Goal: Information Seeking & Learning: Learn about a topic

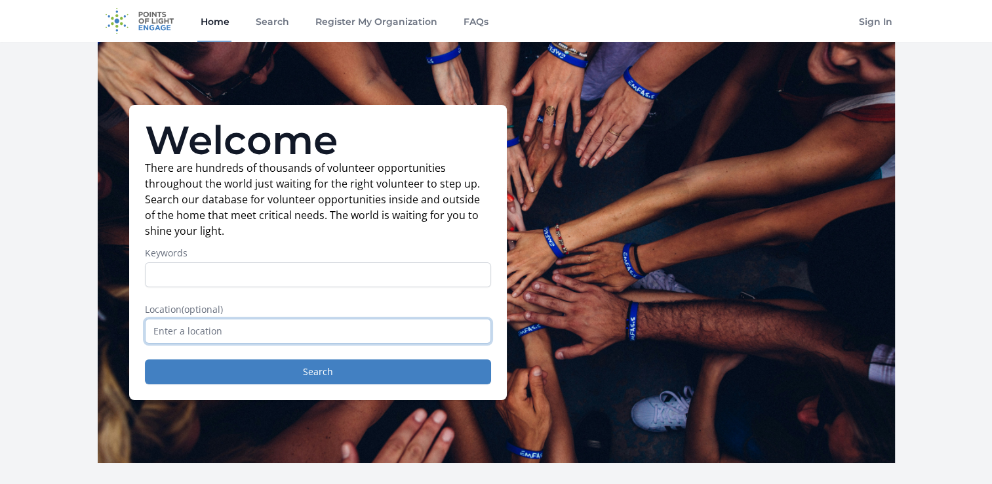
click at [231, 331] on input "text" at bounding box center [318, 331] width 346 height 25
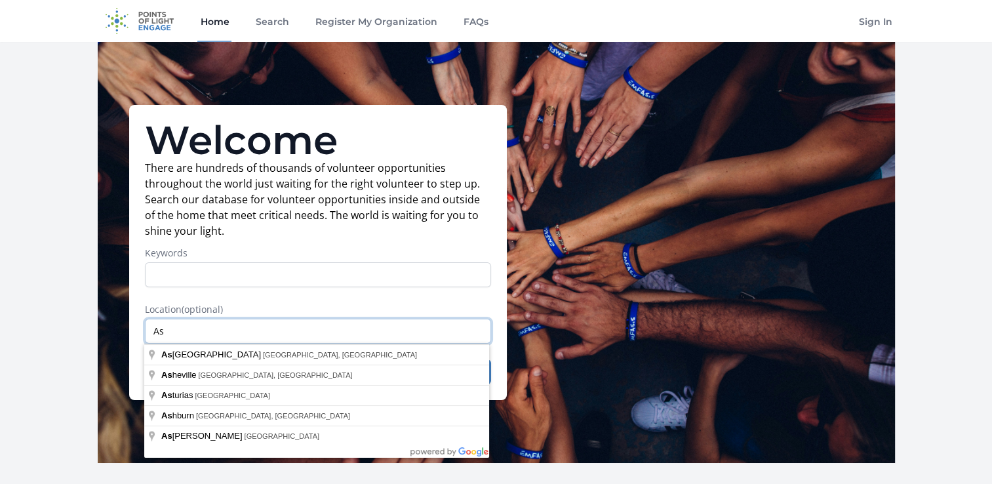
type input "A"
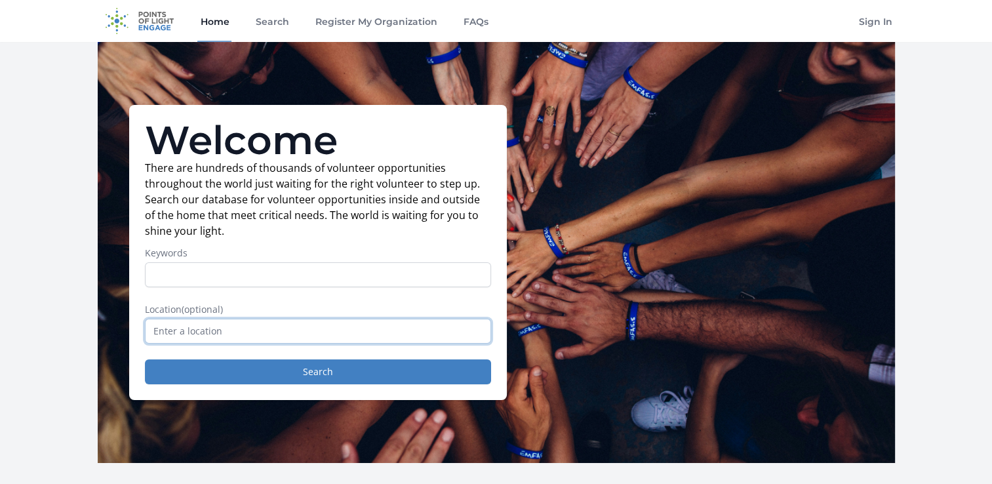
type input "S"
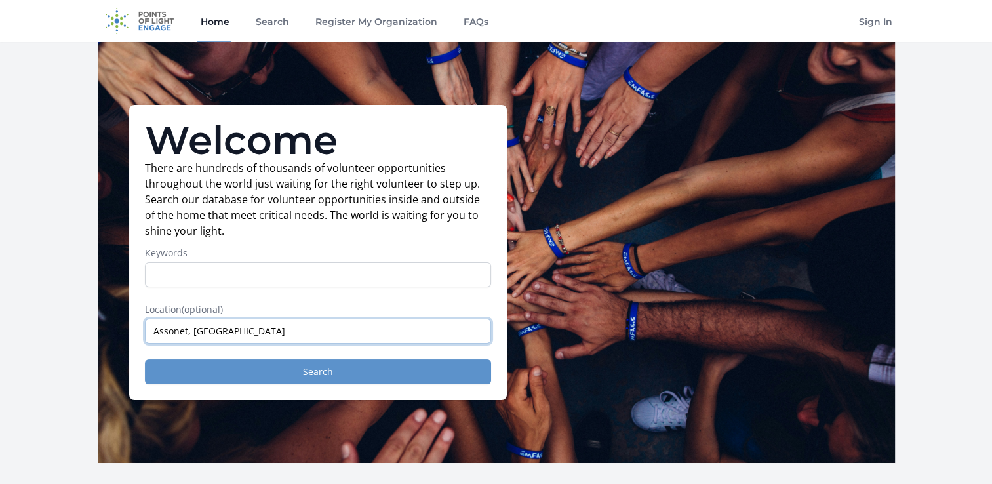
type input "Assonet, [GEOGRAPHIC_DATA]"
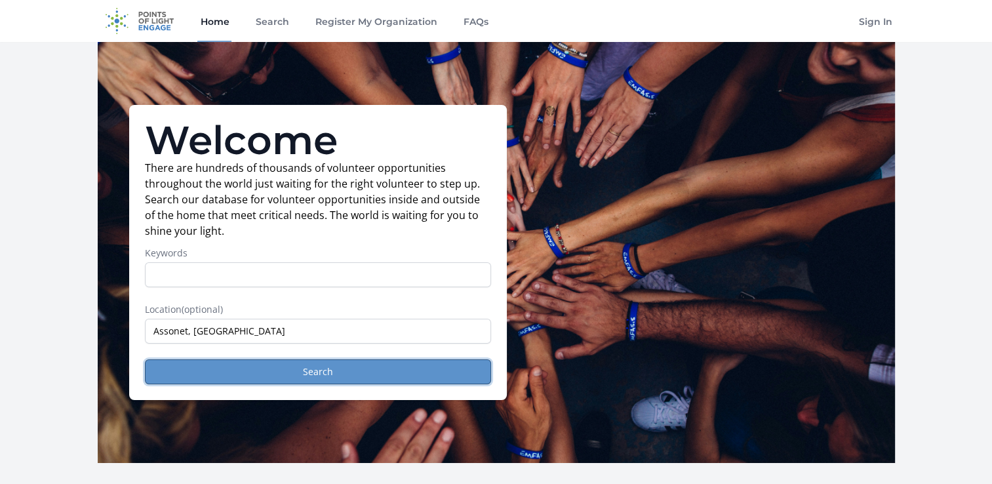
click at [326, 366] on button "Search" at bounding box center [318, 371] width 346 height 25
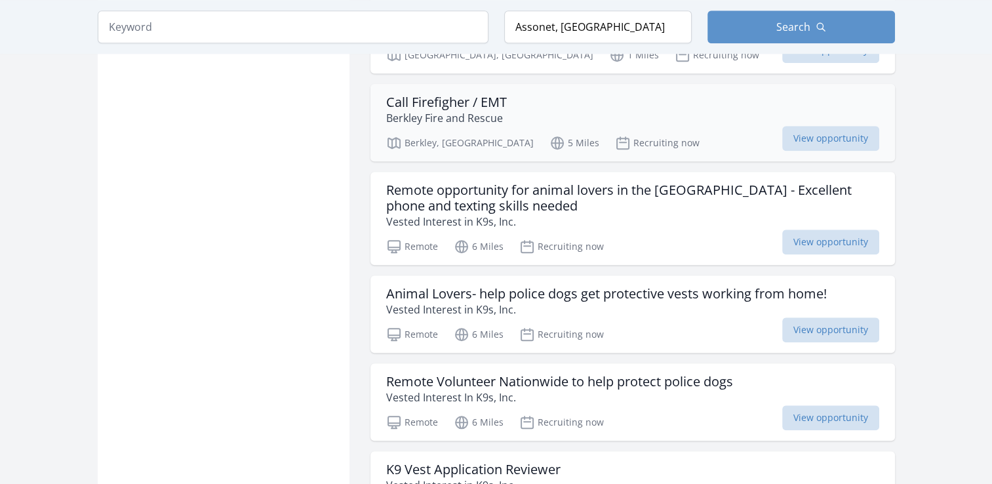
scroll to position [1180, 0]
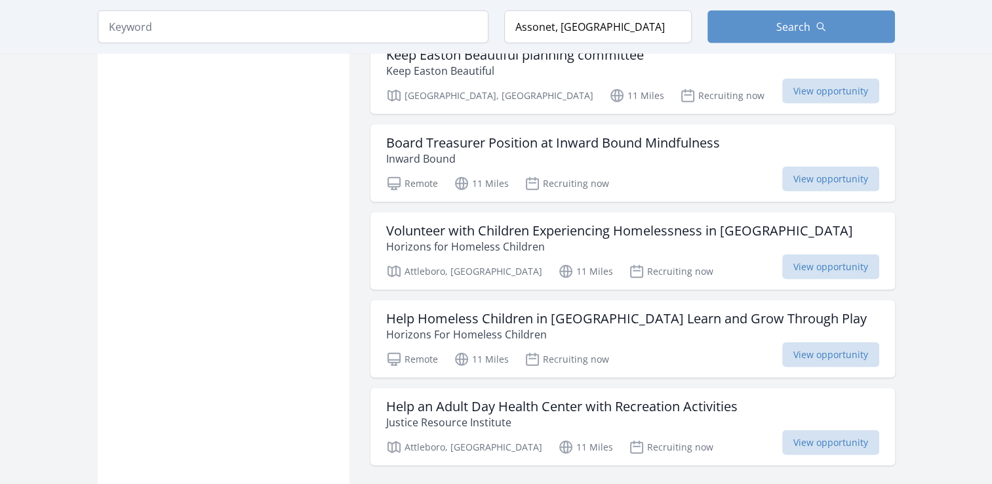
scroll to position [3342, 0]
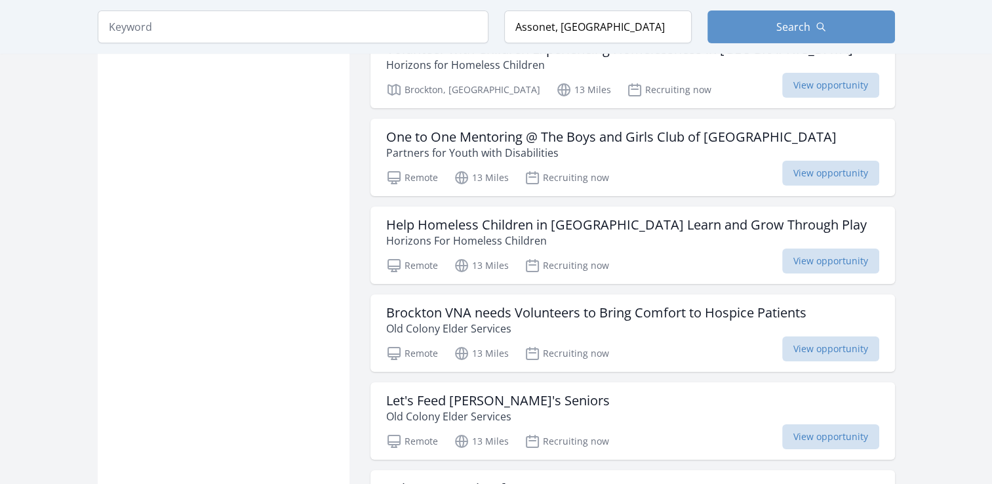
scroll to position [4588, 0]
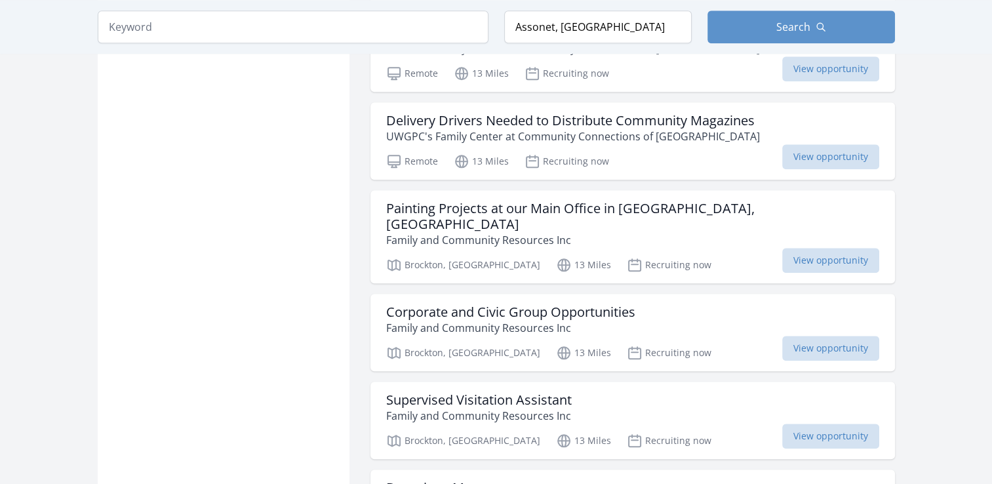
scroll to position [6488, 0]
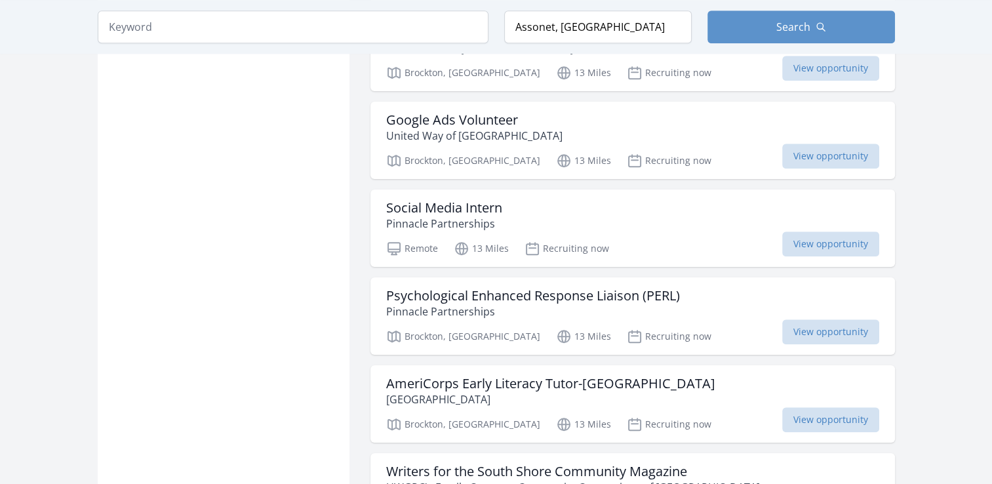
scroll to position [5898, 0]
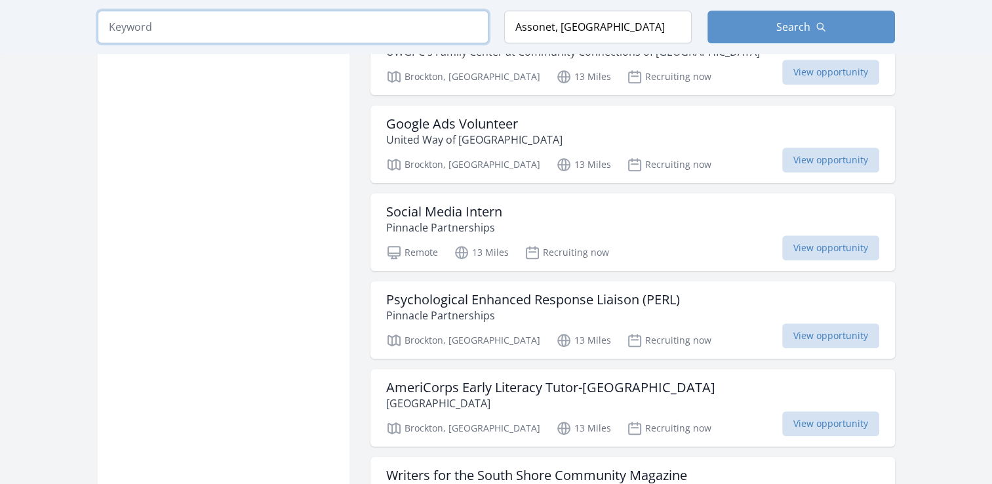
click at [140, 33] on input "search" at bounding box center [293, 26] width 391 height 33
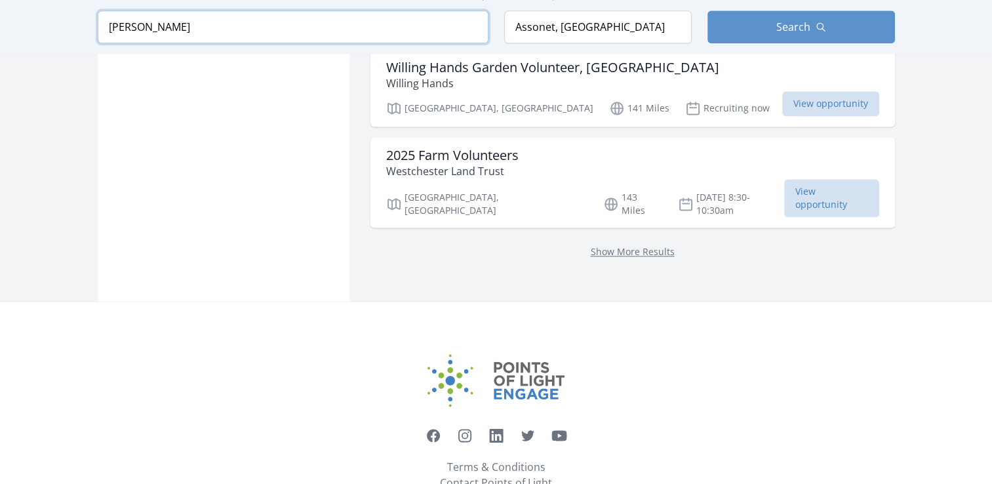
scroll to position [1731, 0]
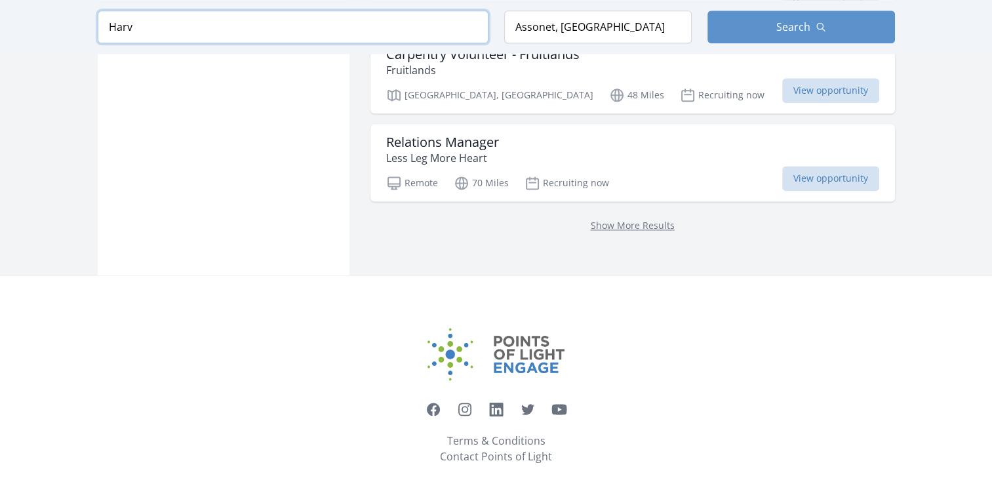
scroll to position [1716, 0]
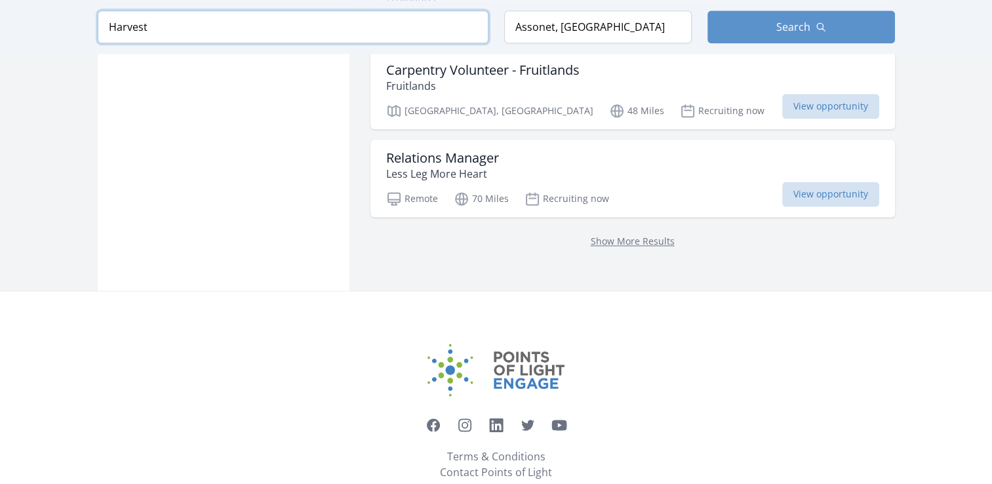
scroll to position [1731, 0]
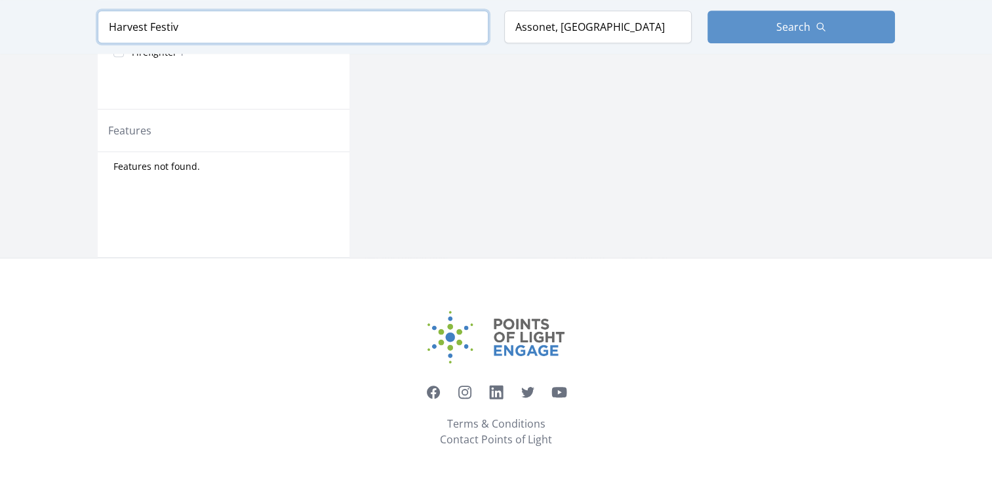
scroll to position [639, 0]
type input "Harvest Festival"
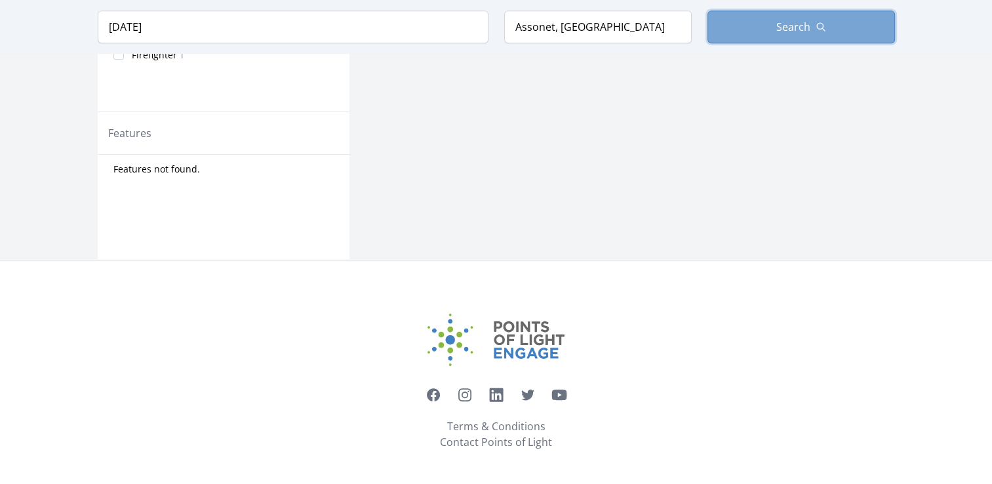
click at [793, 30] on span "Search" at bounding box center [793, 27] width 34 height 16
click at [777, 21] on span "Search" at bounding box center [793, 27] width 34 height 16
